Goal: Information Seeking & Learning: Learn about a topic

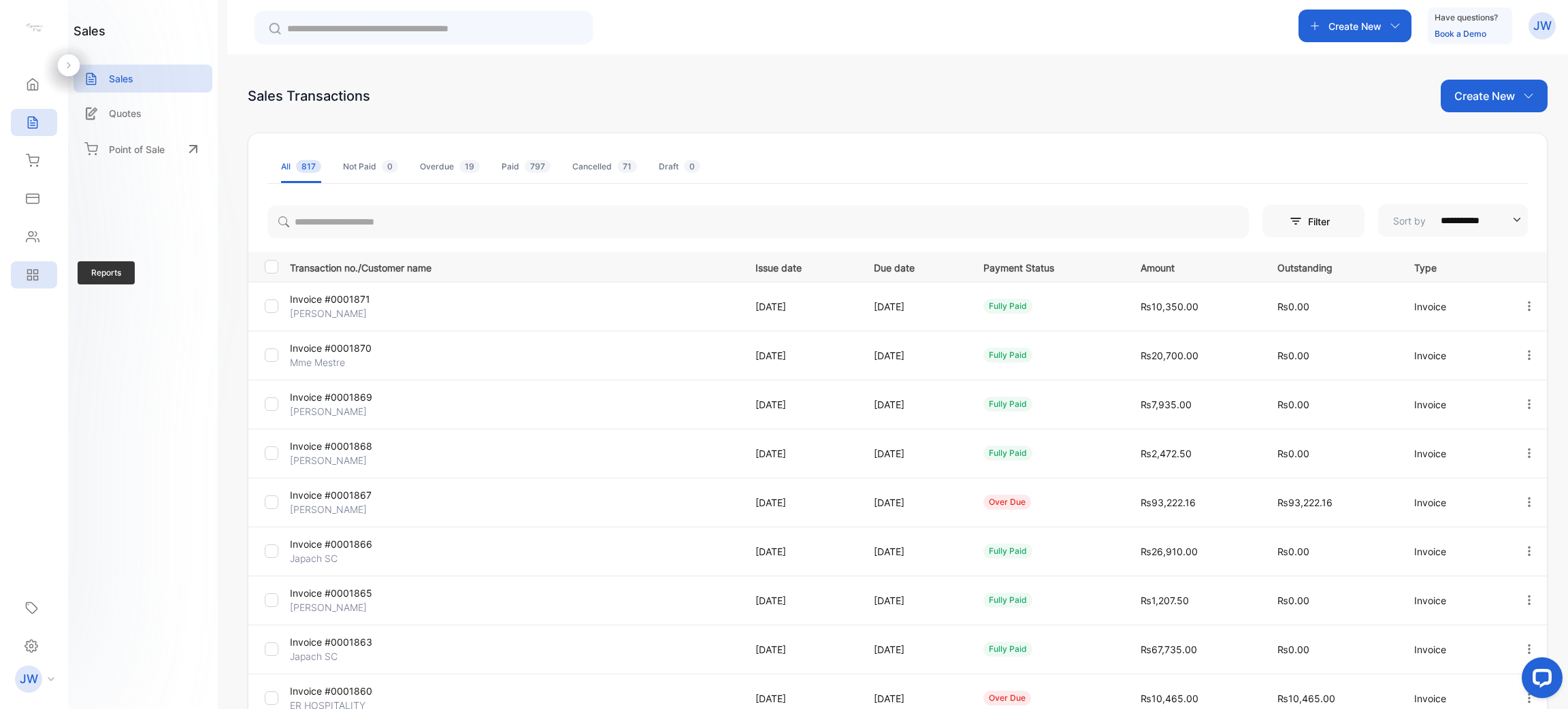
click at [34, 281] on icon at bounding box center [33, 275] width 13 height 13
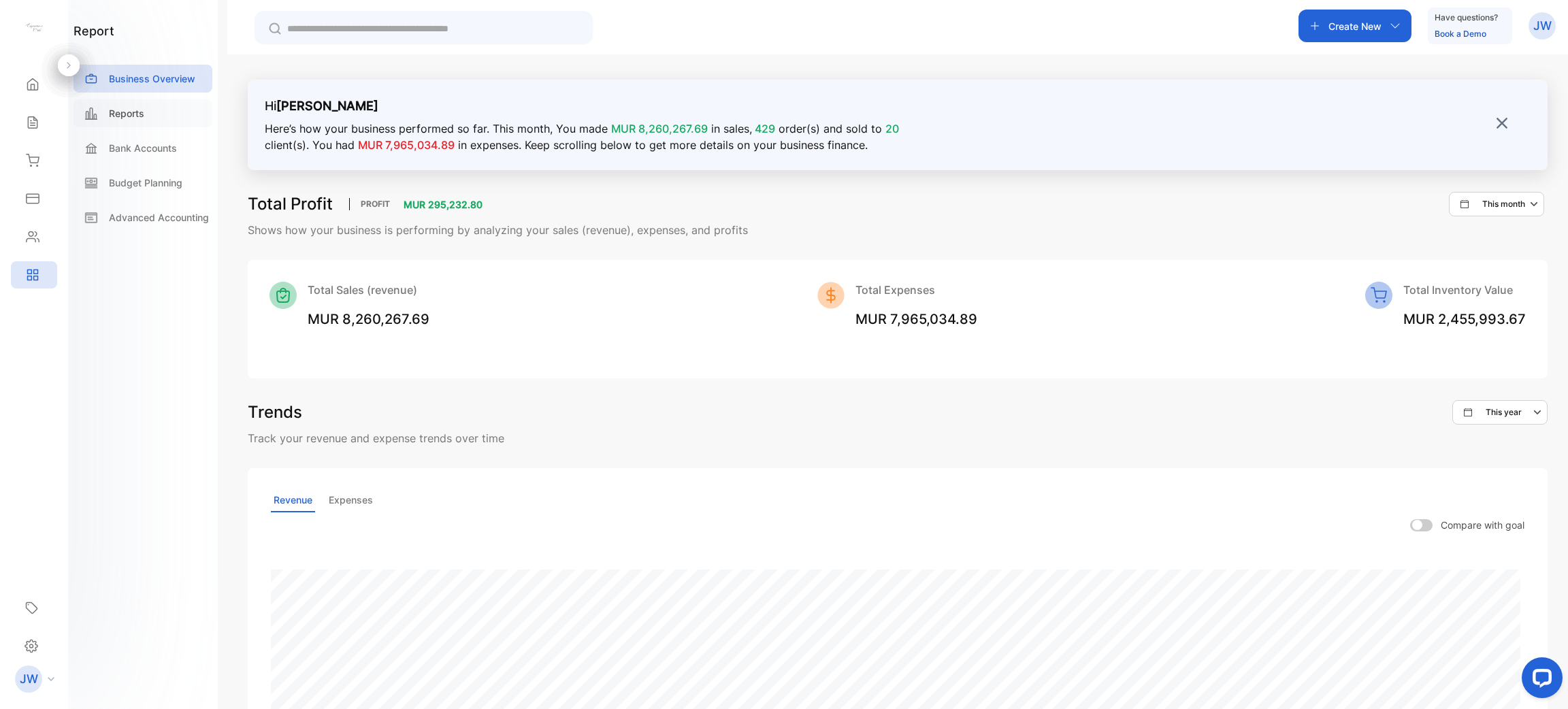
click at [171, 116] on div "Reports" at bounding box center [143, 114] width 139 height 28
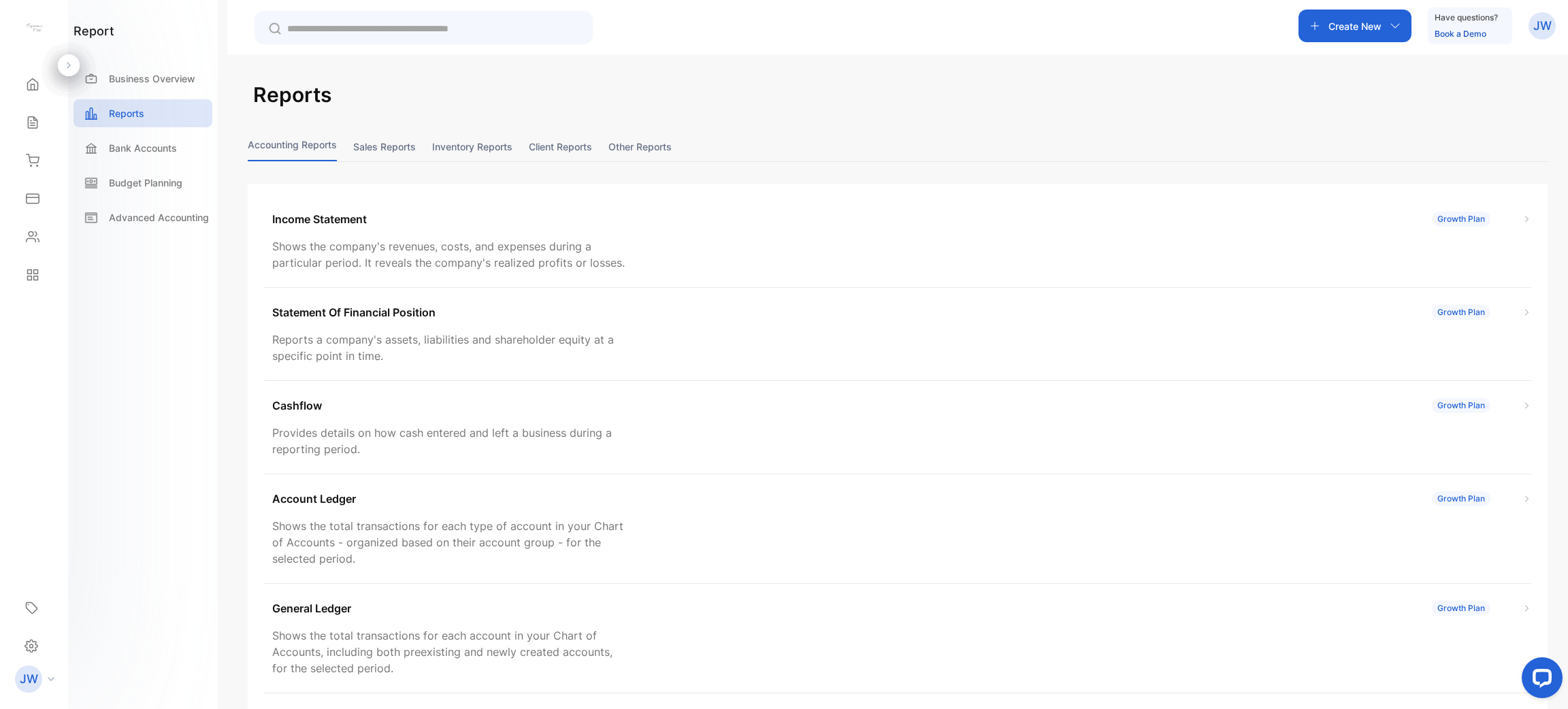
click at [389, 148] on button "Sales reports" at bounding box center [384, 146] width 63 height 29
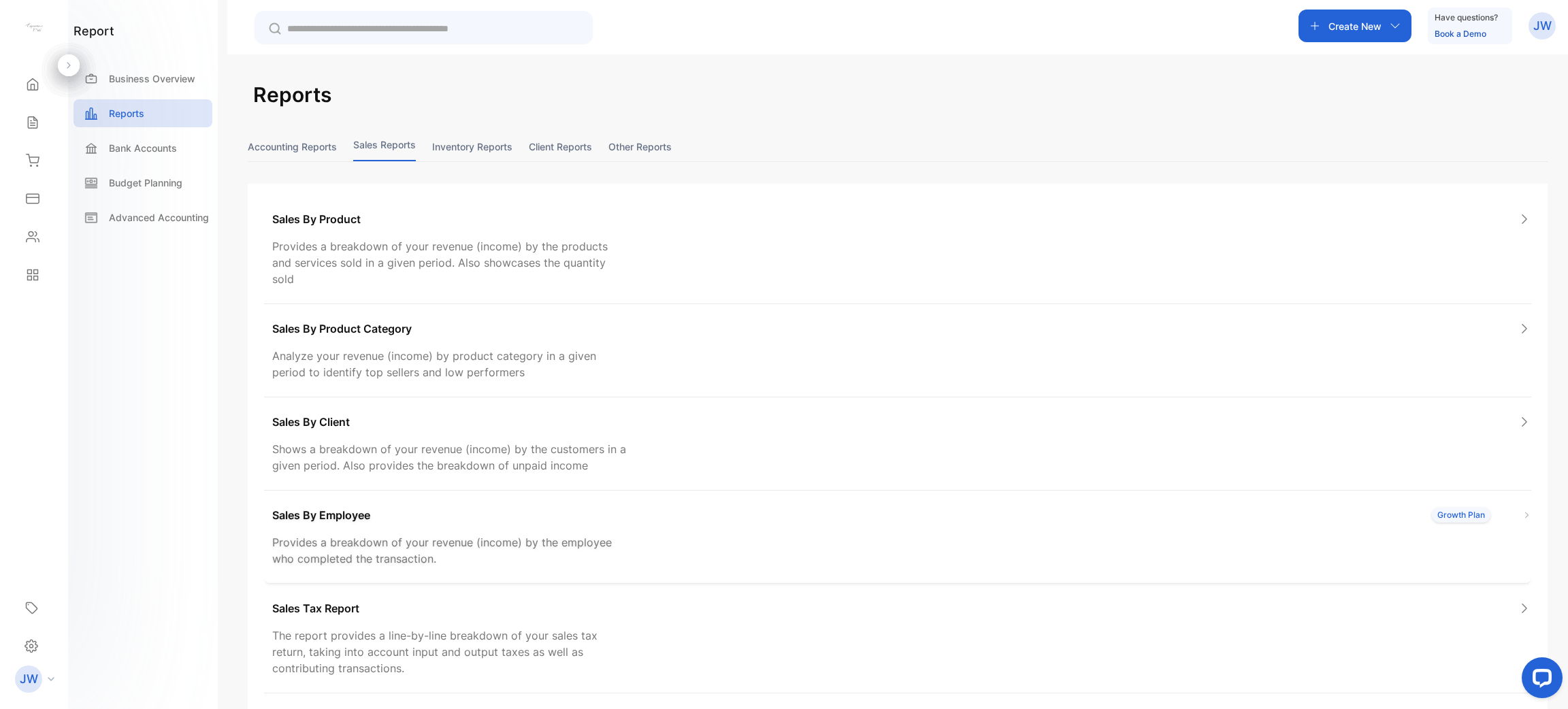
click at [709, 507] on div "Sales By Employee Growth Plan" at bounding box center [901, 515] width 1259 height 16
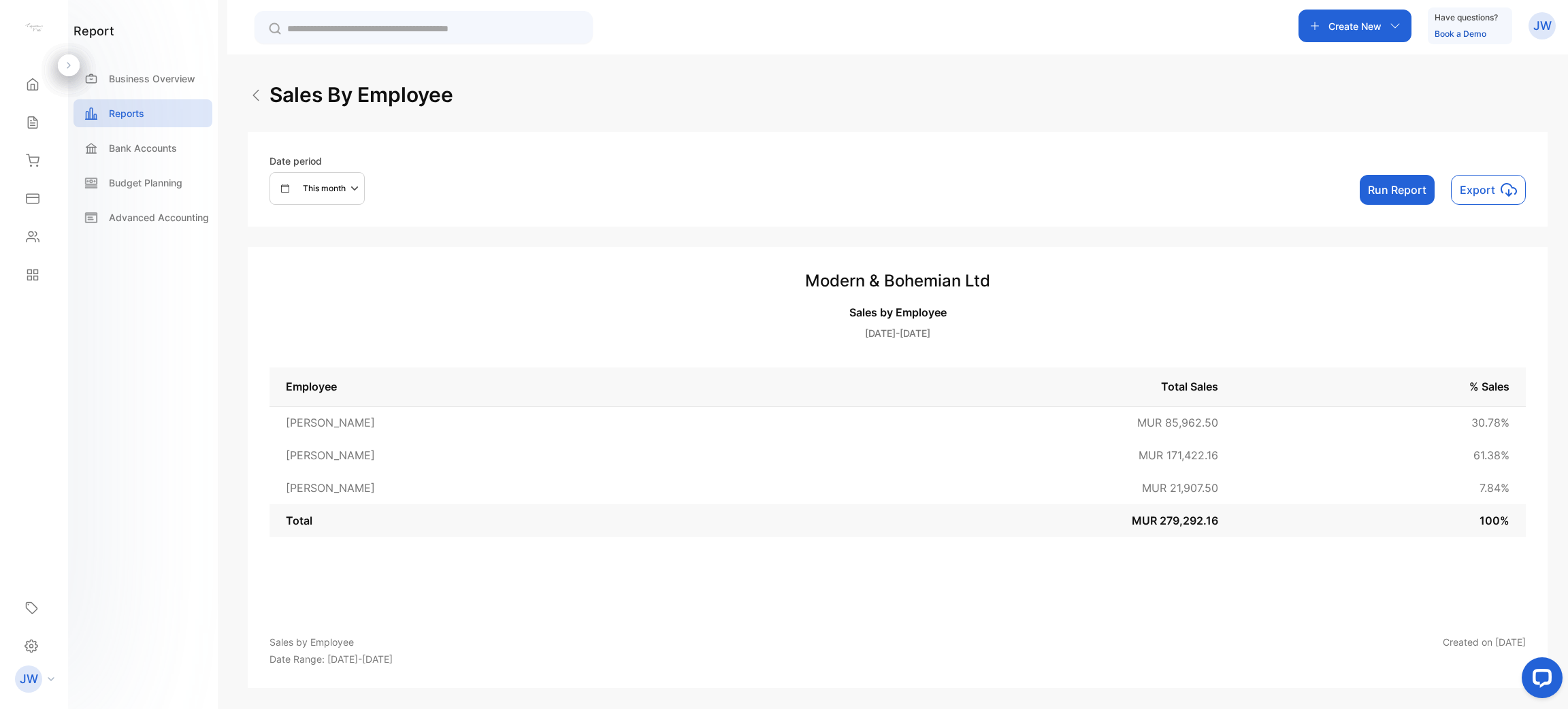
click at [1370, 186] on button "Run Report" at bounding box center [1397, 190] width 75 height 30
